Goal: Task Accomplishment & Management: Use online tool/utility

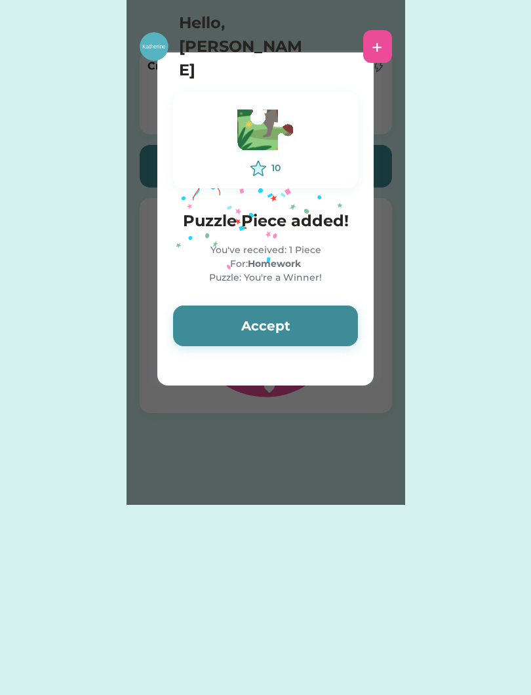
click at [319, 320] on button "Accept" at bounding box center [265, 325] width 185 height 41
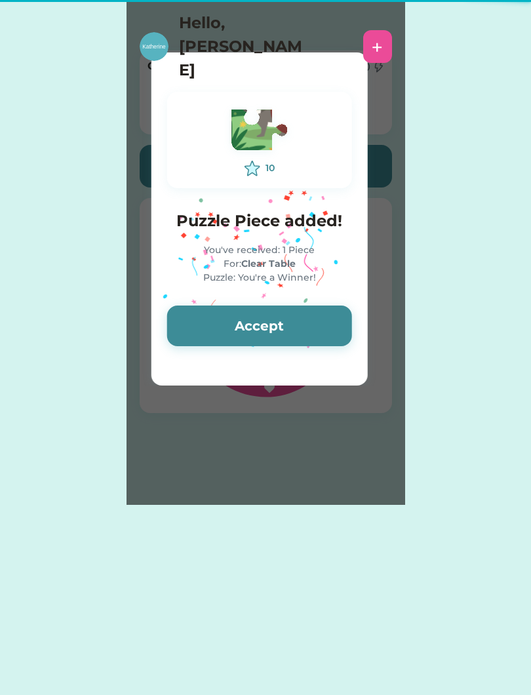
click at [328, 326] on button "Accept" at bounding box center [259, 325] width 185 height 41
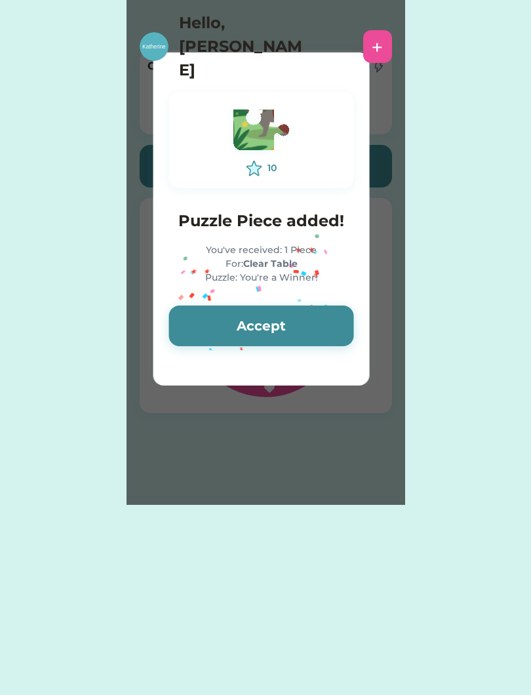
click at [323, 320] on button "Accept" at bounding box center [261, 325] width 185 height 41
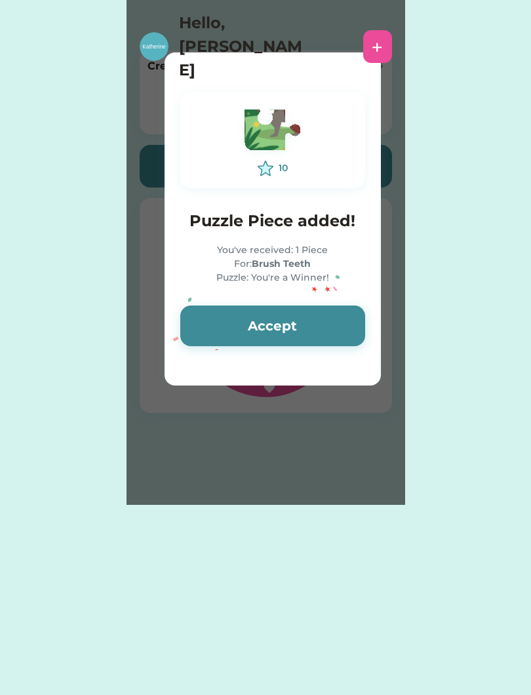
click at [329, 317] on button "Accept" at bounding box center [272, 325] width 185 height 41
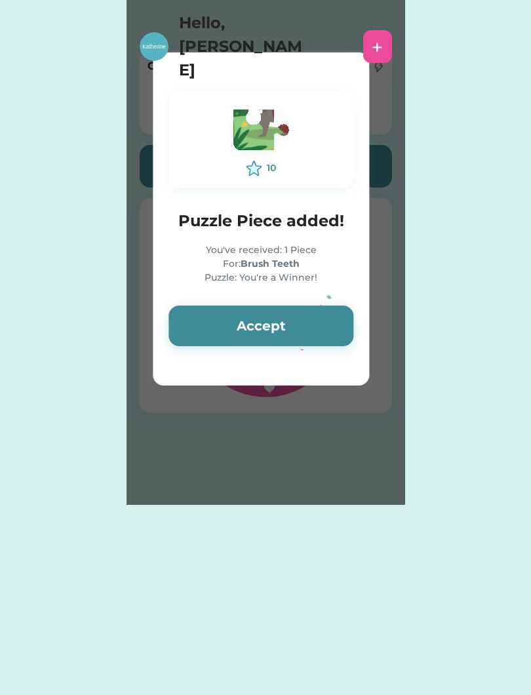
click at [335, 313] on button "Accept" at bounding box center [260, 325] width 185 height 41
click at [332, 315] on button "Accept" at bounding box center [260, 325] width 185 height 41
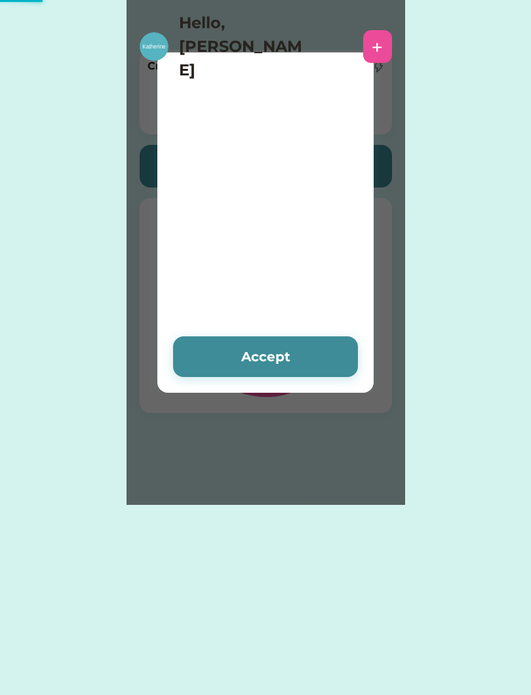
click at [326, 317] on div "Please wait Accept 0 Puzzle Piece removed You've received: 1 Piece For: Wash Ha…" at bounding box center [265, 252] width 279 height 505
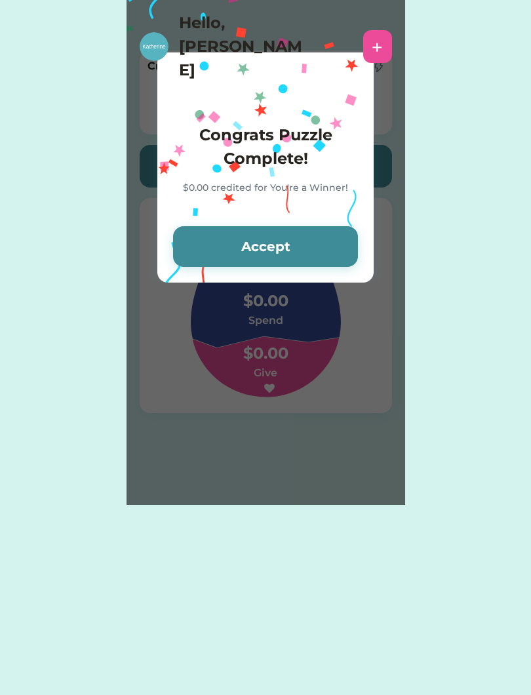
click at [315, 241] on button "Accept" at bounding box center [265, 246] width 185 height 41
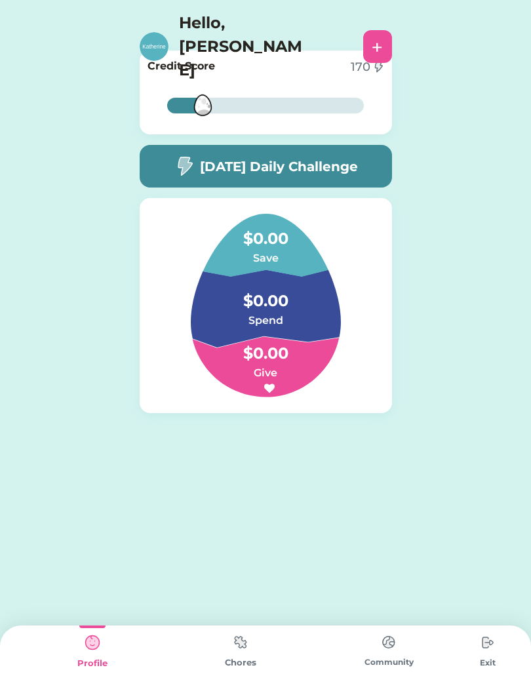
click at [233, 654] on img at bounding box center [240, 642] width 26 height 26
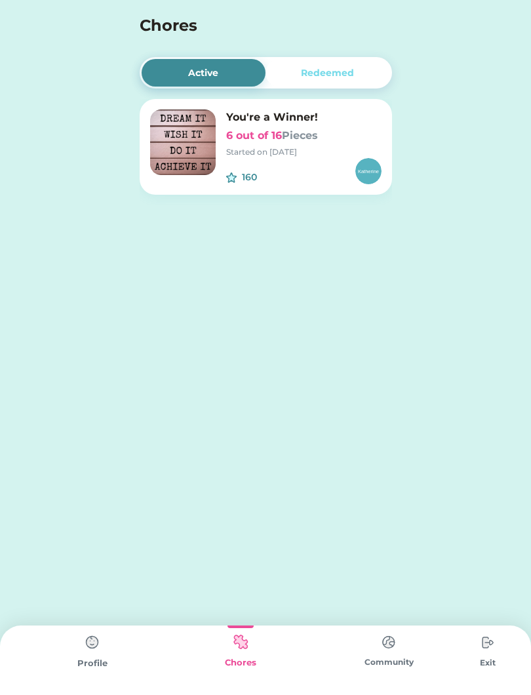
click at [299, 138] on font "Pieces" at bounding box center [300, 135] width 36 height 12
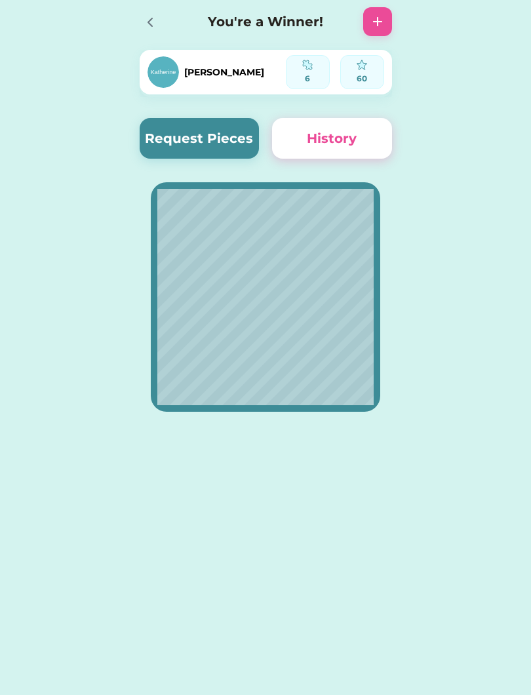
click at [214, 147] on button "Request Pieces" at bounding box center [200, 138] width 120 height 41
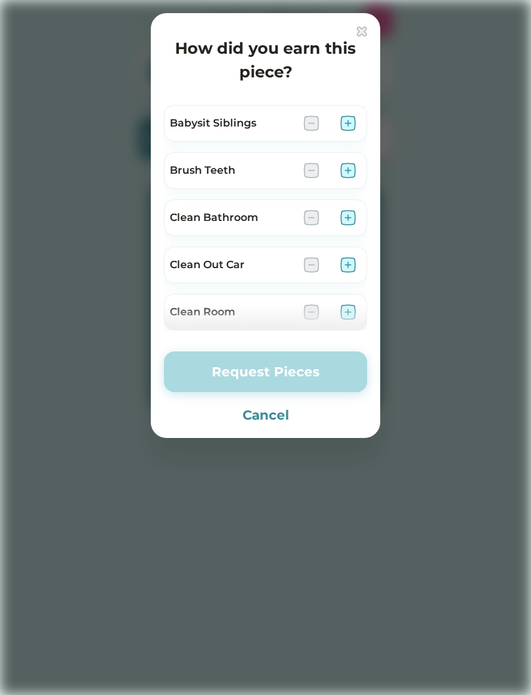
click at [347, 176] on img at bounding box center [348, 171] width 16 height 16
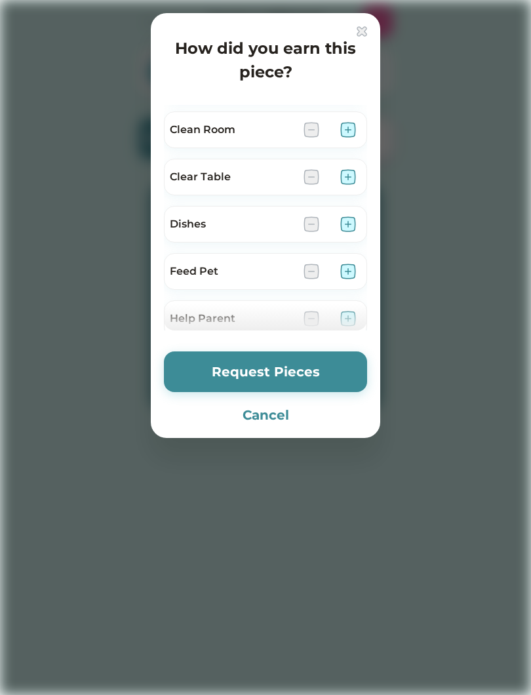
scroll to position [194, 0]
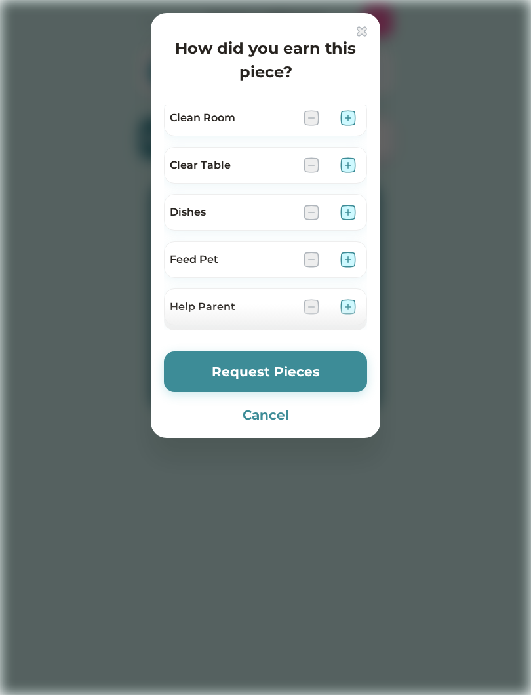
click at [354, 170] on img at bounding box center [348, 165] width 16 height 16
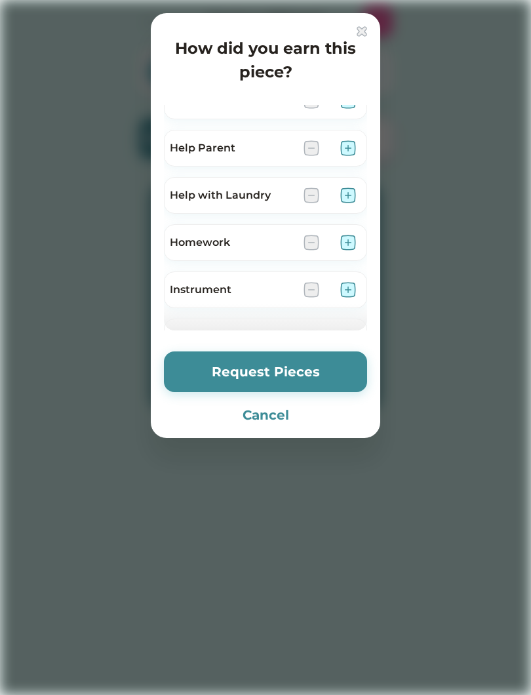
scroll to position [357, 0]
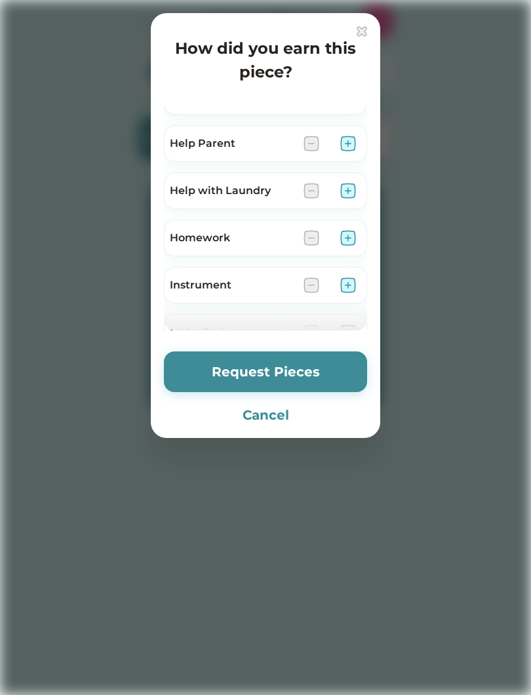
click at [357, 182] on div "Help with Laundry" at bounding box center [265, 190] width 203 height 37
click at [353, 194] on img at bounding box center [348, 191] width 16 height 16
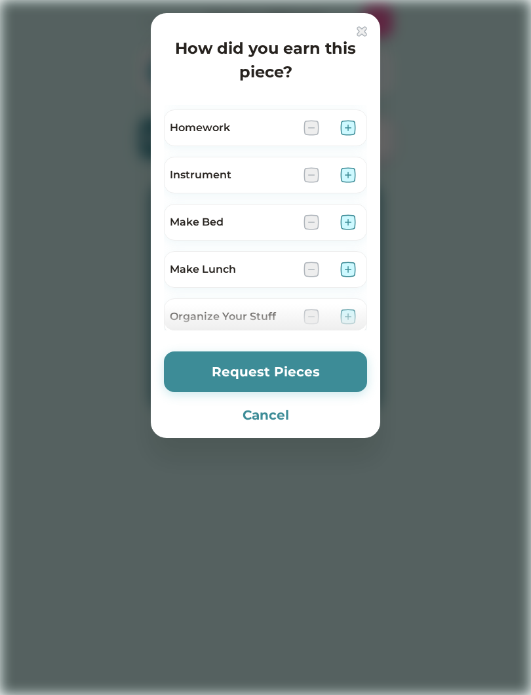
scroll to position [463, 0]
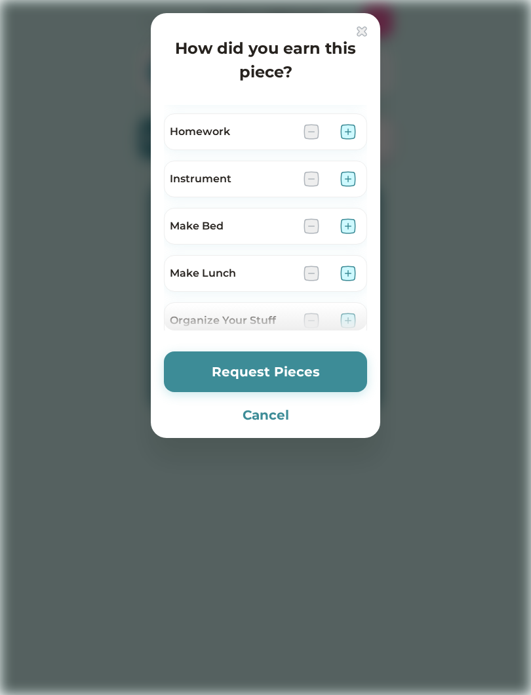
click at [355, 134] on img at bounding box center [348, 132] width 16 height 16
click at [349, 225] on img at bounding box center [348, 226] width 16 height 16
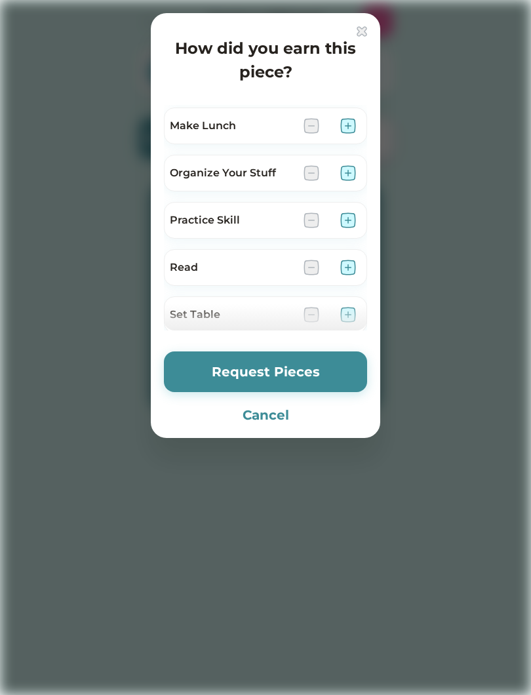
scroll to position [616, 0]
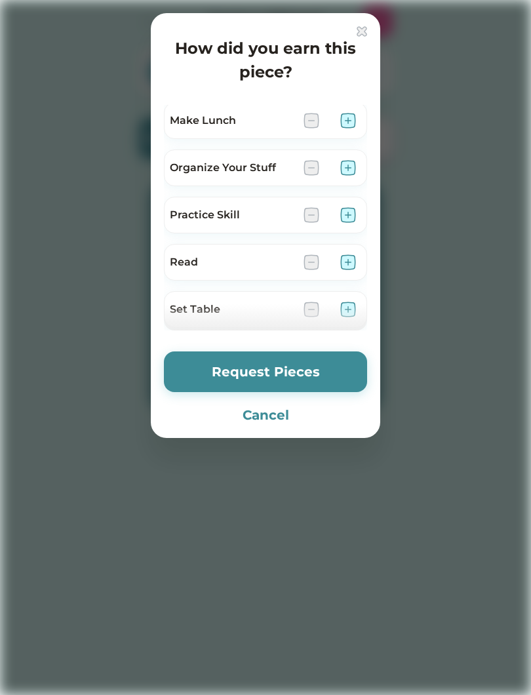
click at [529, 47] on div at bounding box center [265, 347] width 531 height 695
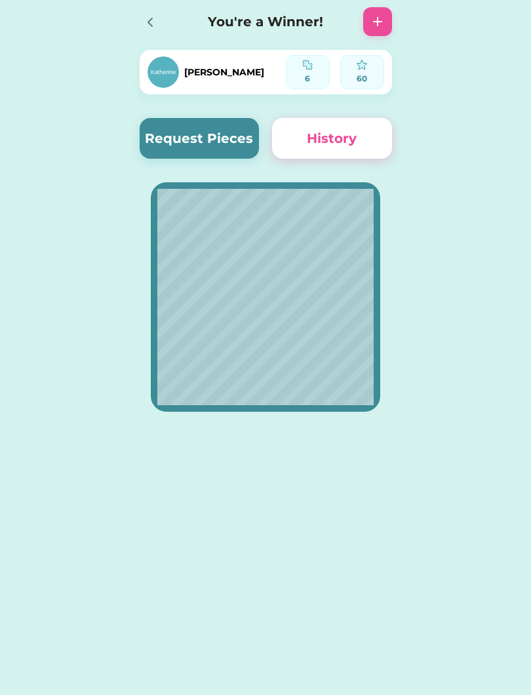
click at [194, 154] on button "Request Pieces" at bounding box center [200, 138] width 120 height 41
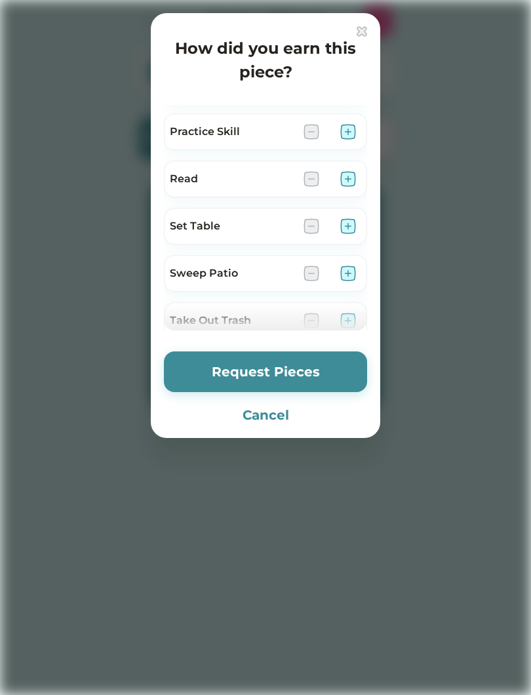
scroll to position [705, 0]
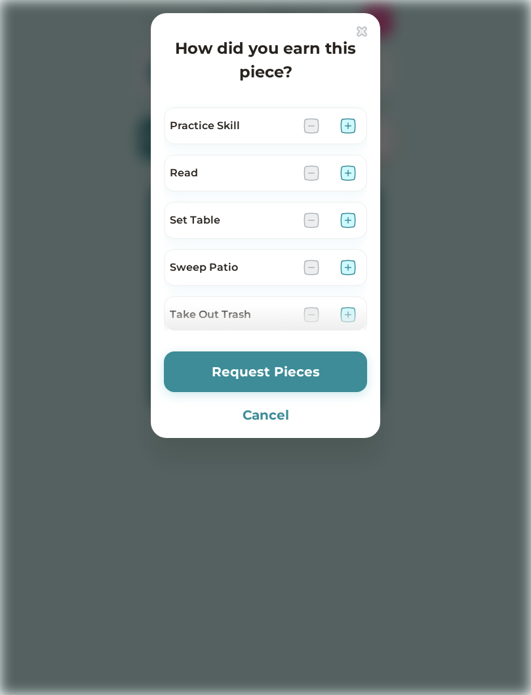
click at [354, 167] on img at bounding box center [348, 173] width 16 height 16
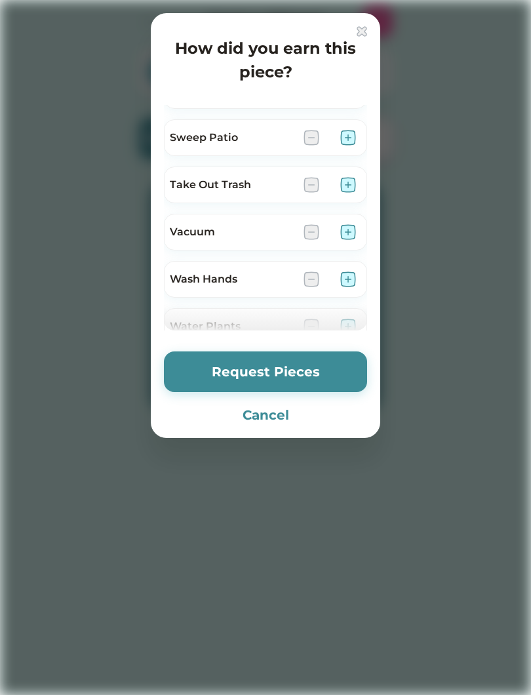
scroll to position [868, 0]
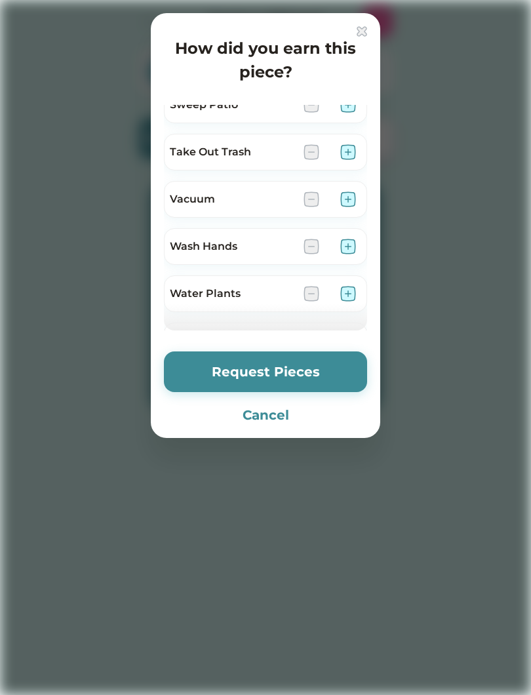
click at [352, 250] on img at bounding box center [348, 247] width 16 height 16
click at [286, 370] on button "Request Pieces" at bounding box center [265, 371] width 203 height 41
click at [290, 250] on div "Wash Hands" at bounding box center [231, 247] width 123 height 16
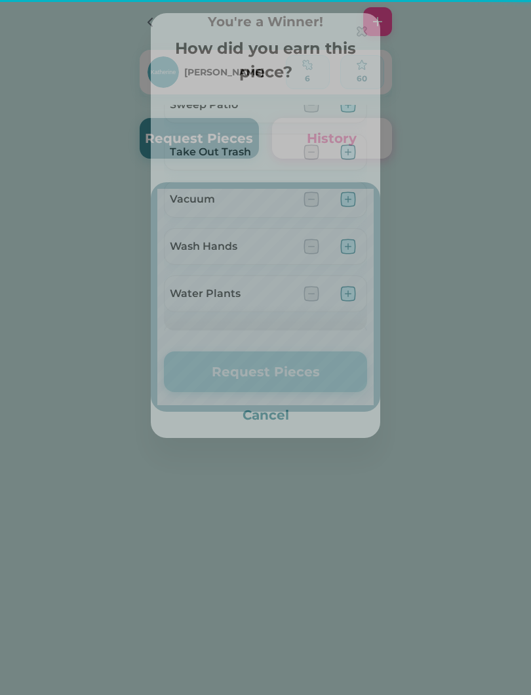
click at [314, 248] on img at bounding box center [311, 247] width 16 height 16
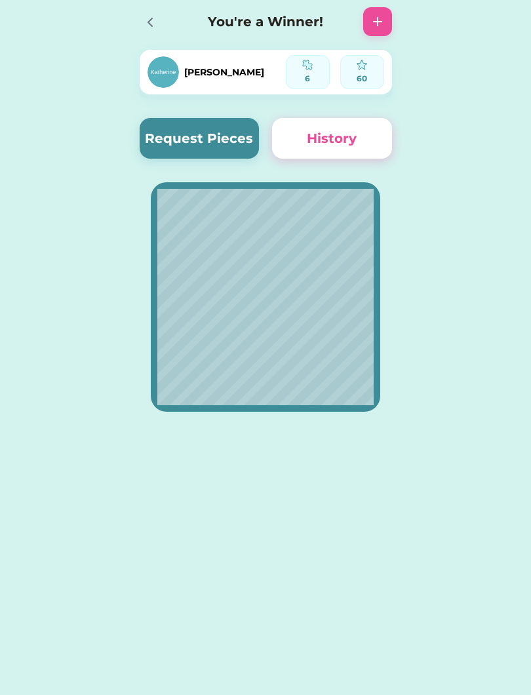
click at [219, 151] on button "Request Pieces" at bounding box center [200, 138] width 120 height 41
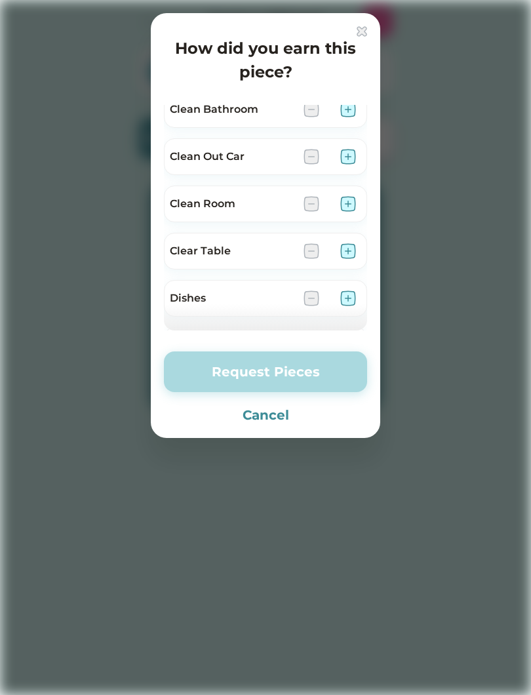
click at [450, 74] on div at bounding box center [265, 347] width 531 height 695
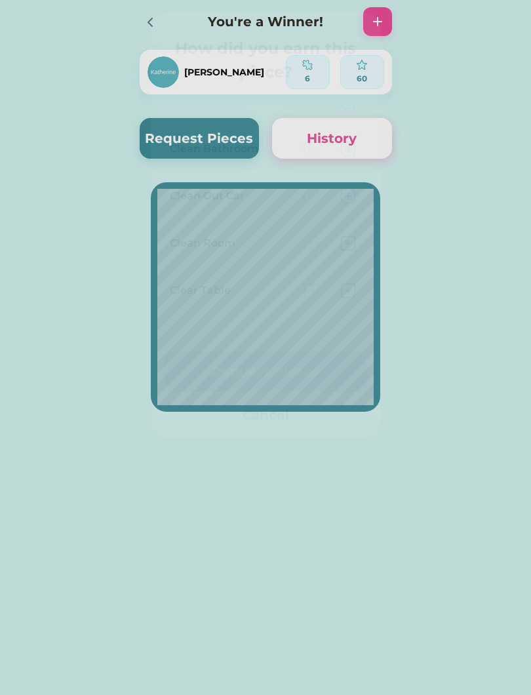
scroll to position [0, 0]
